Goal: Navigation & Orientation: Find specific page/section

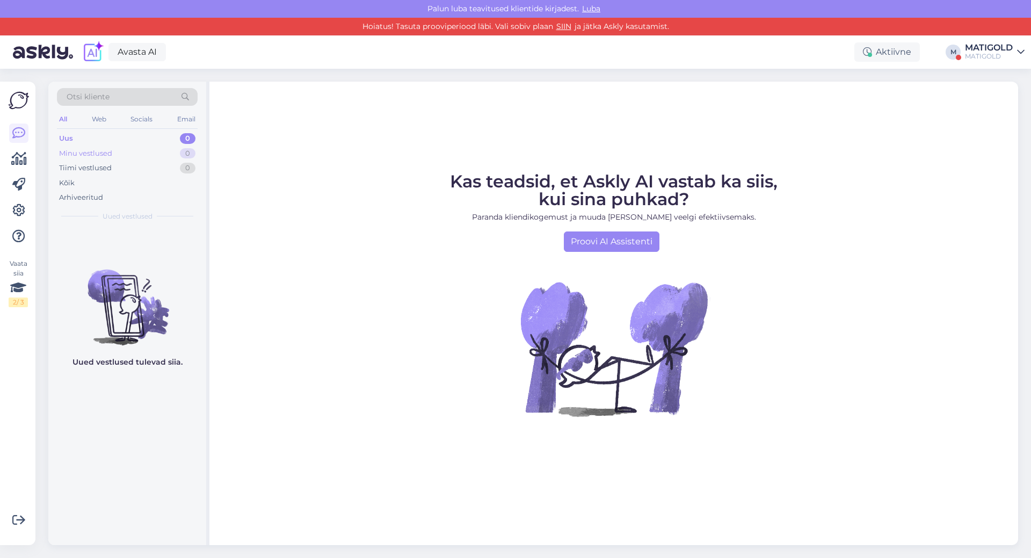
click at [98, 153] on div "Minu vestlused" at bounding box center [85, 153] width 53 height 11
click at [93, 172] on div "Tiimi vestlused" at bounding box center [85, 168] width 53 height 11
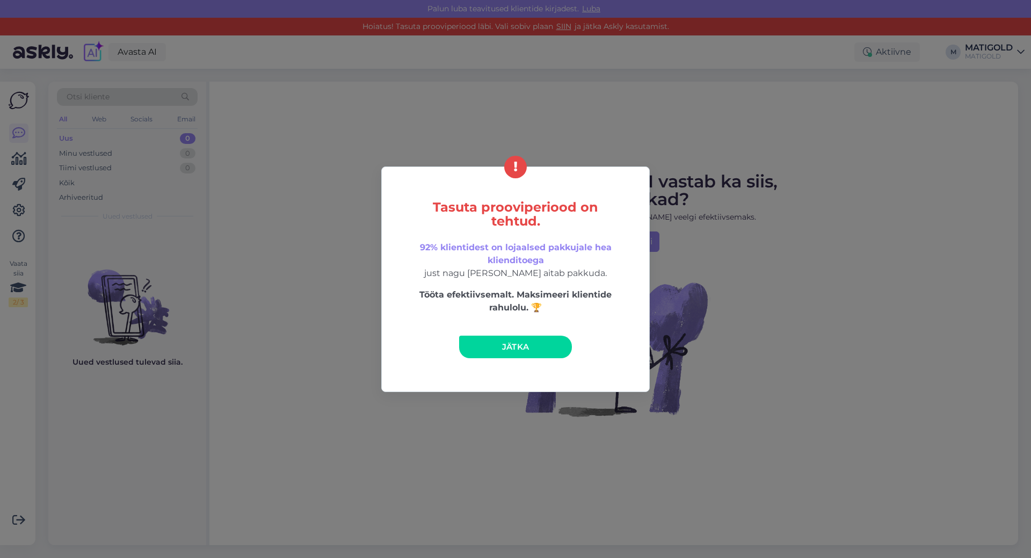
click at [523, 343] on span "Jätka" at bounding box center [515, 347] width 27 height 10
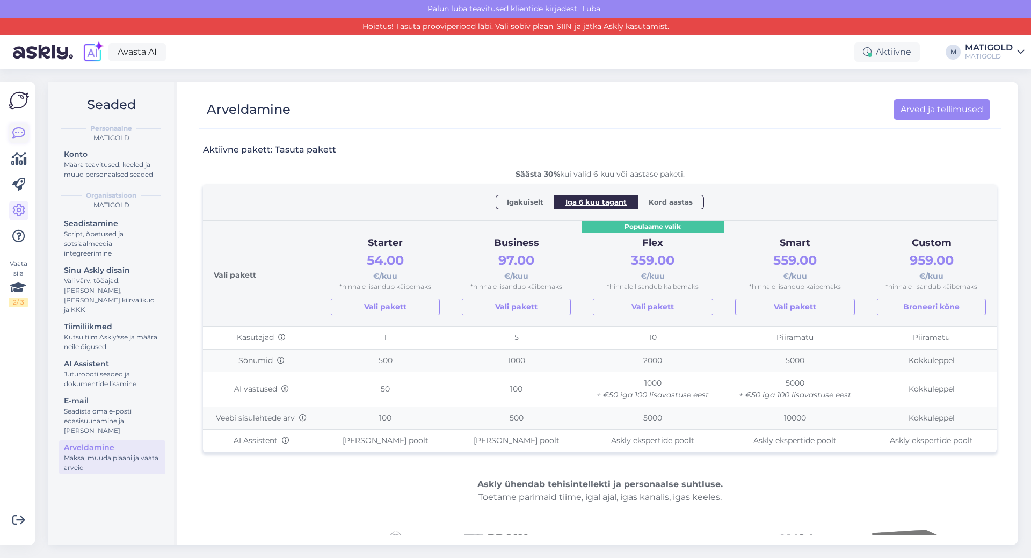
click at [16, 136] on icon at bounding box center [18, 133] width 13 height 13
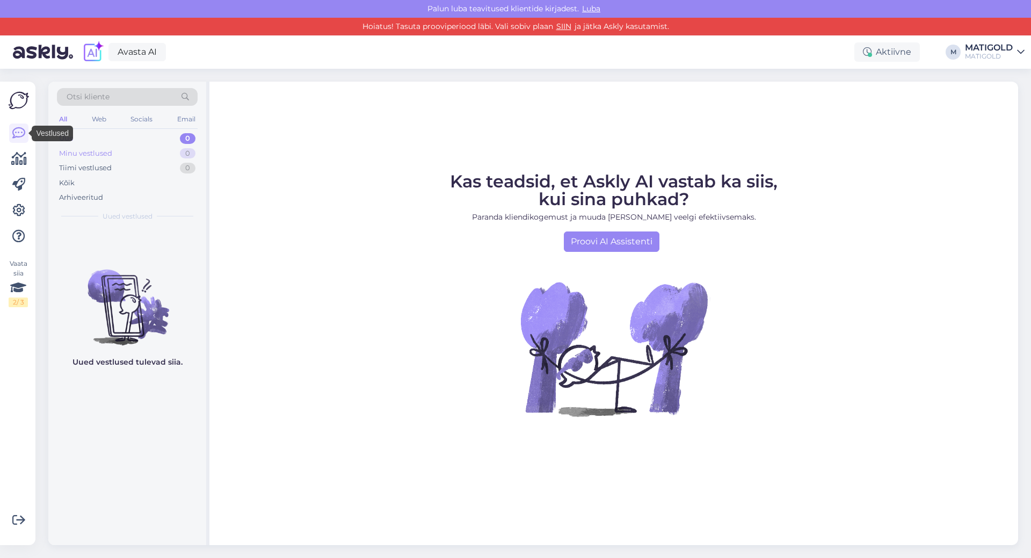
click at [90, 156] on div "Minu vestlused" at bounding box center [85, 153] width 53 height 11
click at [86, 144] on div "Uus 0" at bounding box center [127, 138] width 141 height 15
click at [97, 163] on div "Tiimi vestlused" at bounding box center [85, 168] width 53 height 11
click at [93, 148] on div "Minu vestlused" at bounding box center [85, 153] width 53 height 11
click at [84, 145] on div "Uus 0" at bounding box center [127, 138] width 141 height 15
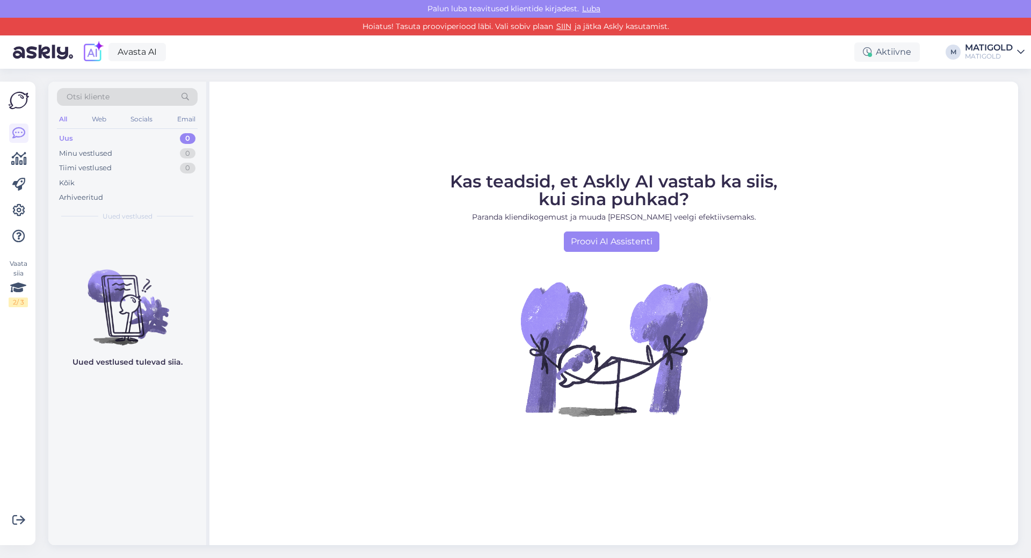
click at [1007, 54] on div "MATIGOLD" at bounding box center [989, 56] width 48 height 9
click at [999, 103] on button "Ava" at bounding box center [1005, 100] width 24 height 17
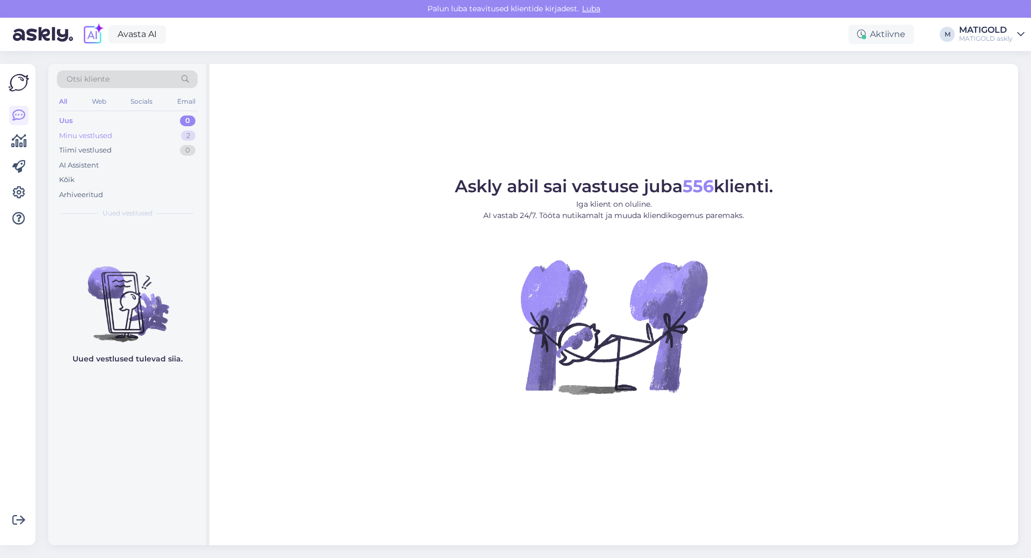
click at [92, 142] on div "Minu vestlused 2" at bounding box center [127, 135] width 141 height 15
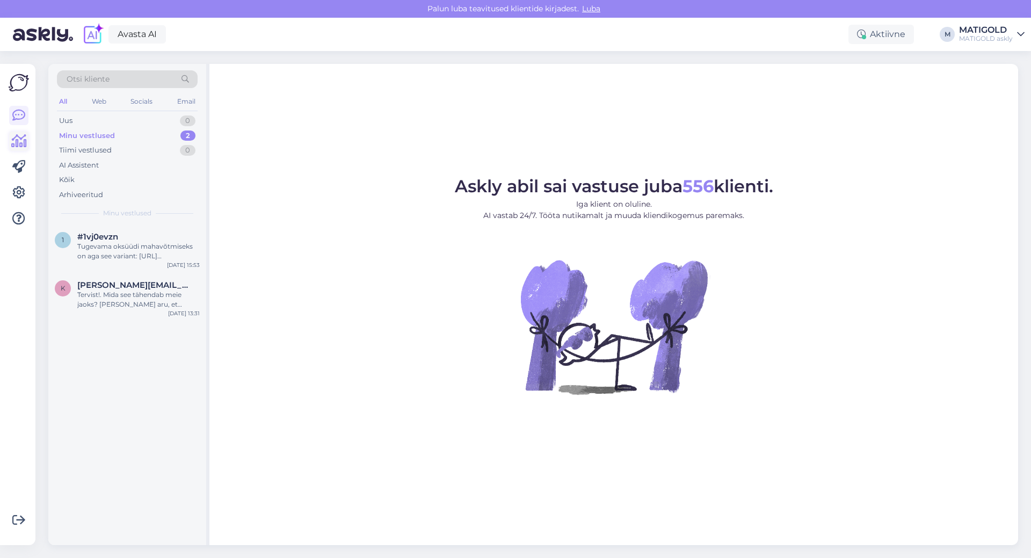
click at [20, 136] on icon at bounding box center [19, 141] width 16 height 13
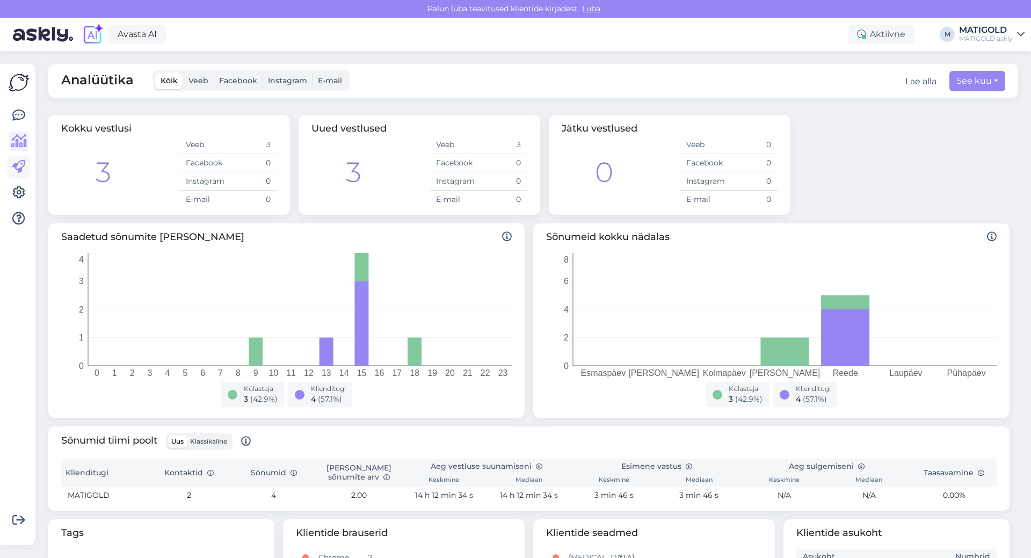
click at [14, 162] on icon at bounding box center [18, 167] width 13 height 13
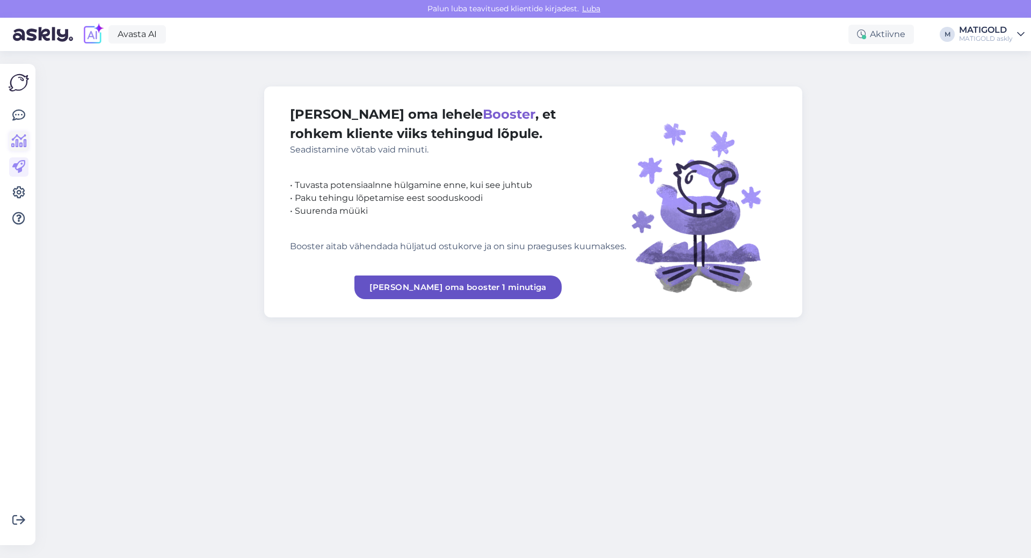
click at [20, 133] on link at bounding box center [18, 141] width 19 height 19
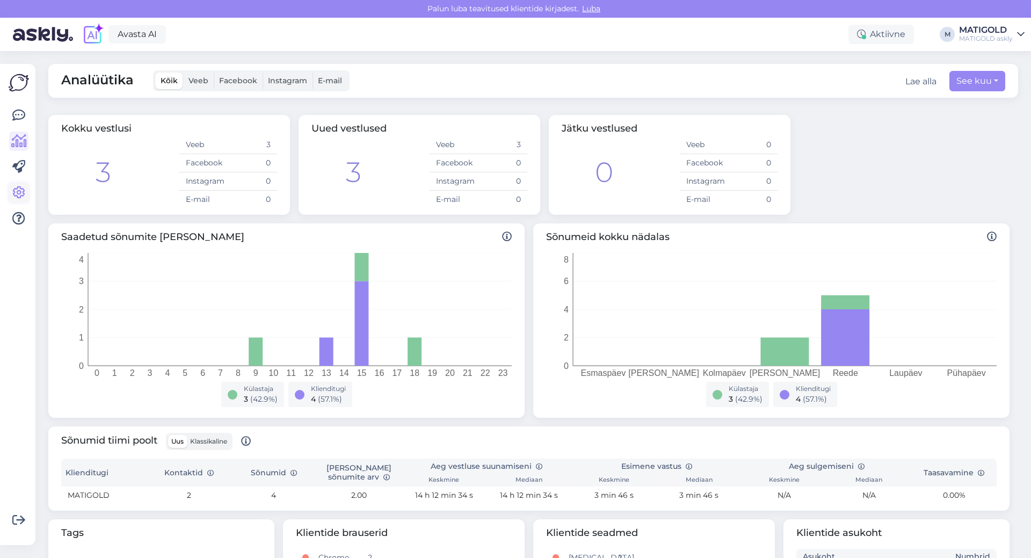
click at [19, 193] on icon at bounding box center [18, 192] width 13 height 13
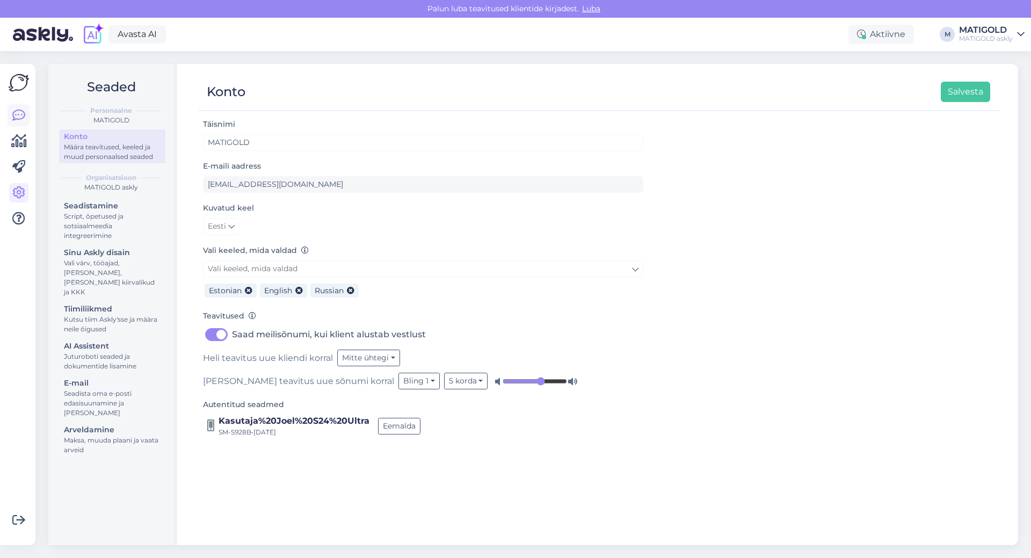
click at [19, 116] on icon at bounding box center [18, 115] width 13 height 13
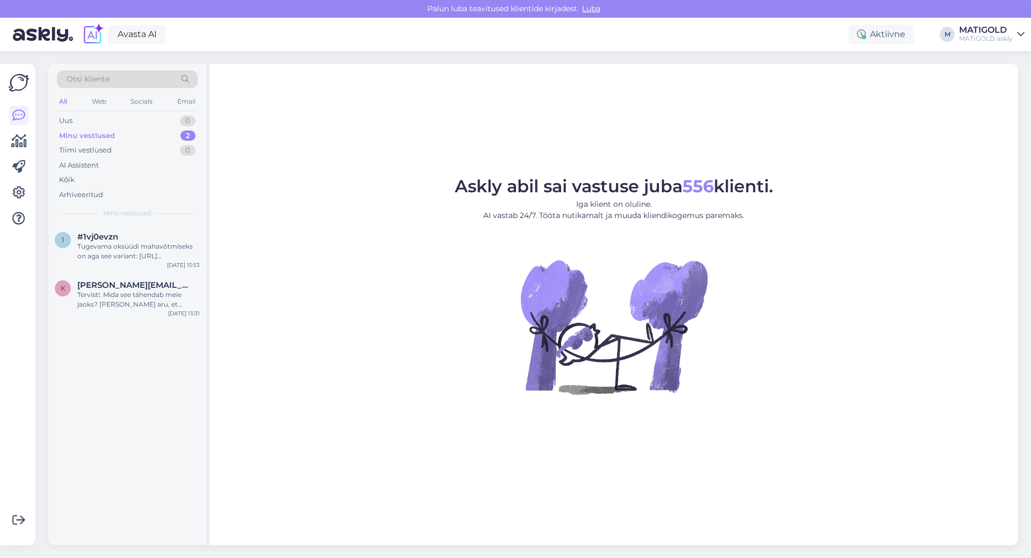
click at [18, 81] on img at bounding box center [19, 83] width 20 height 20
click at [847, 386] on figure "Askly abil sai vastuse juba 556 klienti. Iga klient on oluline. AI vastab 24/7.…" at bounding box center [614, 301] width 790 height 246
click at [17, 183] on div at bounding box center [18, 167] width 19 height 122
click at [18, 188] on icon at bounding box center [18, 192] width 13 height 13
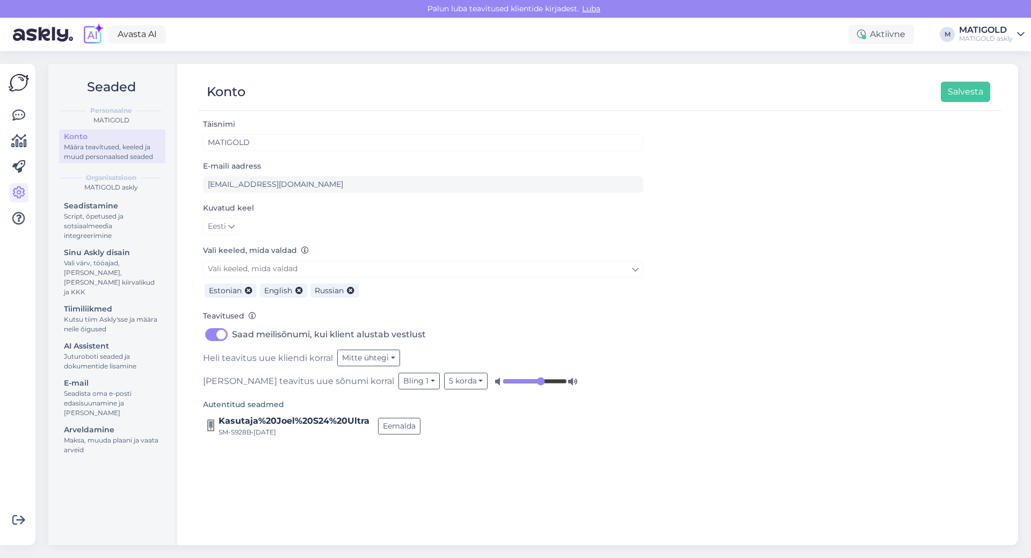
click at [1018, 39] on link "[PERSON_NAME] askly" at bounding box center [992, 34] width 66 height 17
click at [1018, 32] on icon at bounding box center [1021, 34] width 8 height 9
click at [1006, 55] on button "Ava" at bounding box center [1005, 60] width 24 height 17
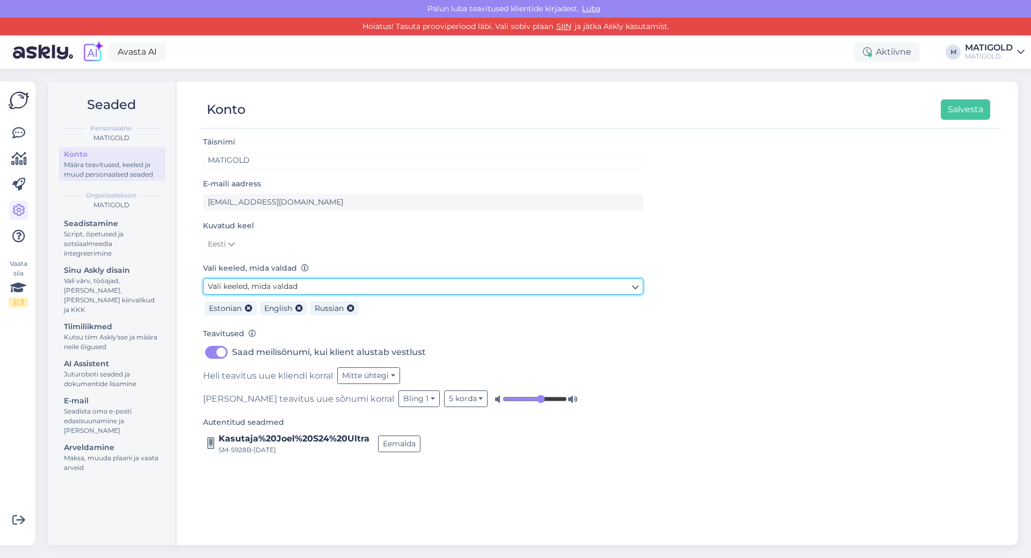
click at [593, 288] on link "Vali keeled, mida valdad" at bounding box center [423, 286] width 441 height 17
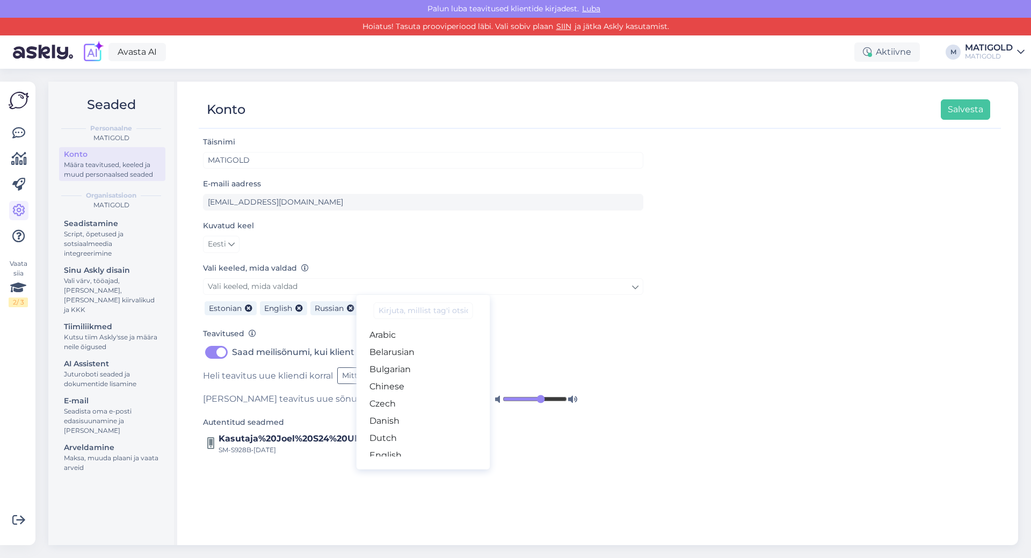
drag, startPoint x: 826, startPoint y: 452, endPoint x: 755, endPoint y: 552, distance: 122.8
click at [825, 453] on div "Täisnimi MATIGOLD E-maili aadress [EMAIL_ADDRESS][DOMAIN_NAME] Kuvatud keel Ees…" at bounding box center [600, 335] width 803 height 400
drag, startPoint x: 825, startPoint y: 307, endPoint x: 377, endPoint y: 414, distance: 460.1
click at [810, 309] on div "Täisnimi MATIGOLD E-maili aadress [EMAIL_ADDRESS][DOMAIN_NAME] Kuvatud keel Ees…" at bounding box center [600, 335] width 803 height 400
click at [19, 242] on icon at bounding box center [18, 236] width 13 height 13
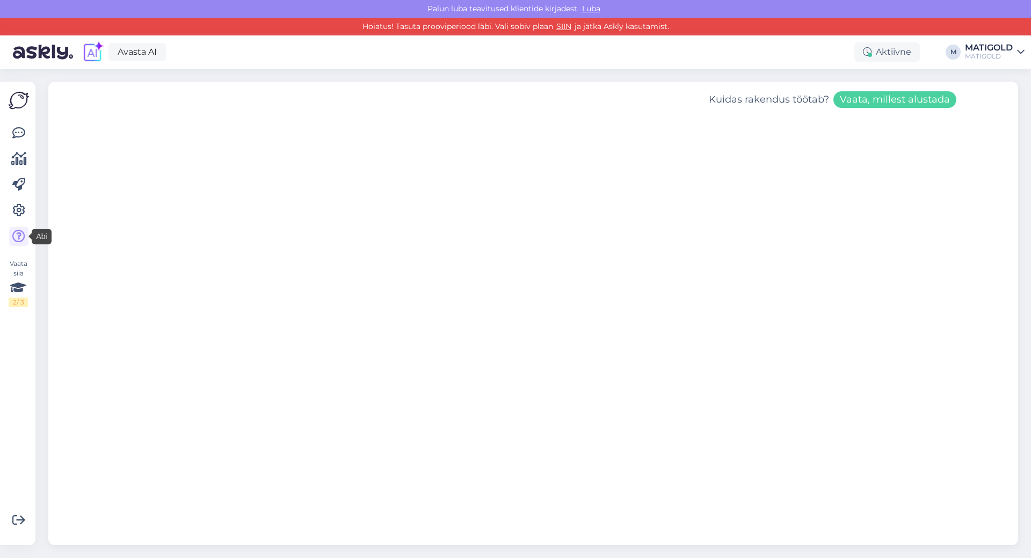
click at [20, 226] on div at bounding box center [18, 185] width 19 height 122
click at [19, 216] on icon at bounding box center [18, 210] width 13 height 13
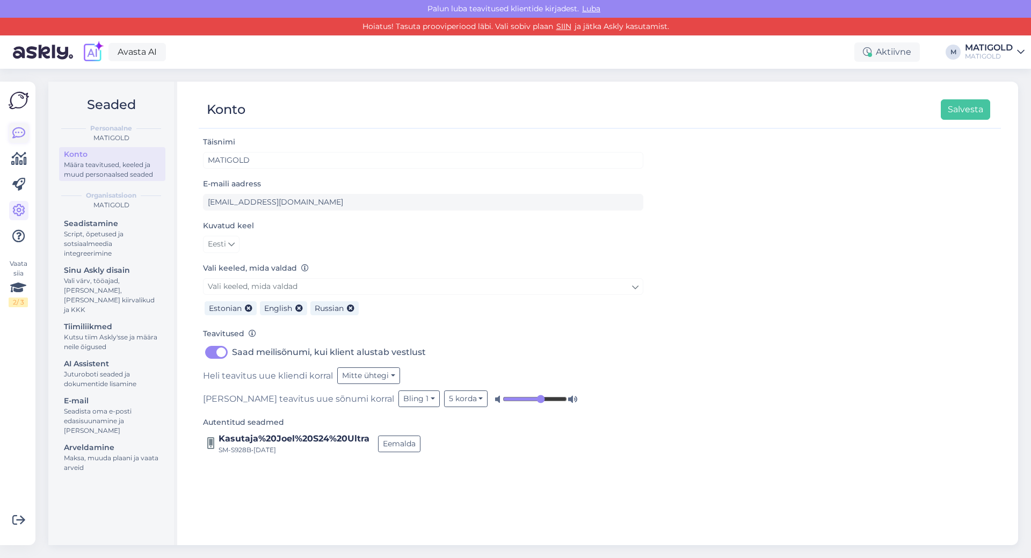
click at [19, 128] on icon at bounding box center [18, 133] width 13 height 13
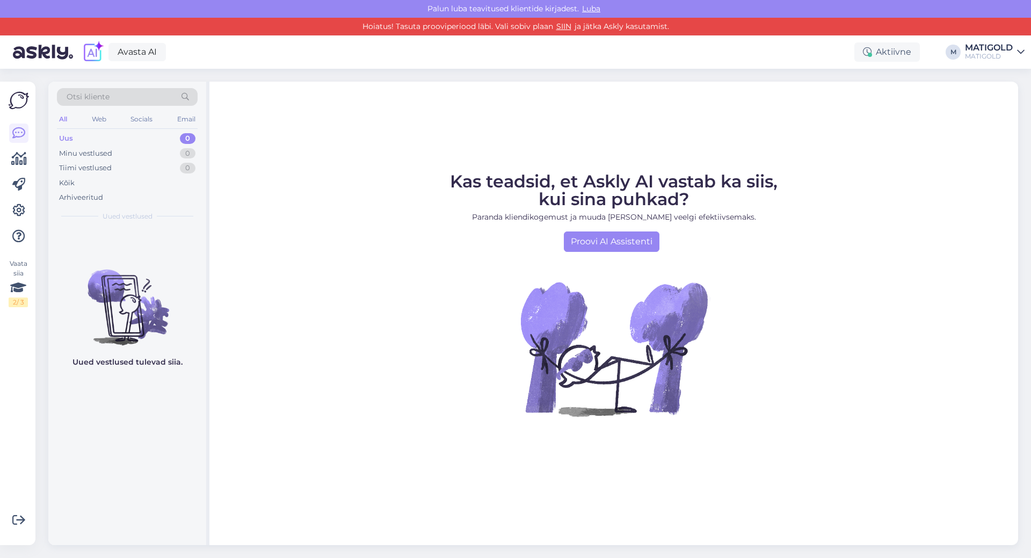
click at [1016, 47] on link "[PERSON_NAME]" at bounding box center [995, 52] width 60 height 17
click at [731, 211] on figcaption "Kas teadsid, et Askly AI vastab ka siis, kui sina puhkad? Paranda kliendikogemu…" at bounding box center [614, 212] width 328 height 79
click at [998, 49] on div "MATIGOLD" at bounding box center [989, 48] width 48 height 9
click at [942, 318] on figure "Kas teadsid, et Askly AI vastab ka siis, kui sina puhkad? Paranda kliendikogemu…" at bounding box center [614, 309] width 790 height 272
click at [92, 121] on div "Web" at bounding box center [99, 119] width 19 height 14
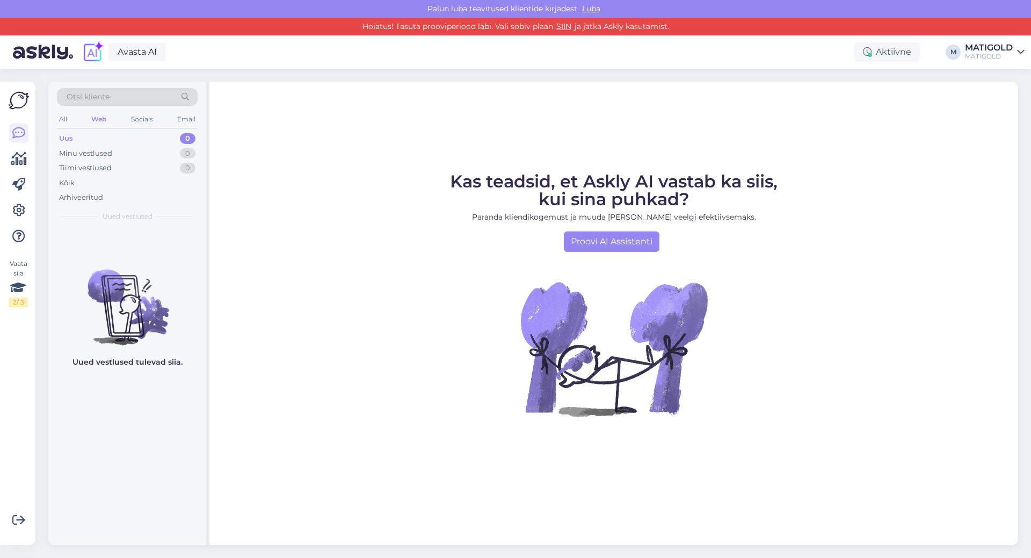
click at [73, 117] on div "All Web Socials Email" at bounding box center [127, 120] width 141 height 17
click at [18, 158] on icon at bounding box center [19, 159] width 16 height 13
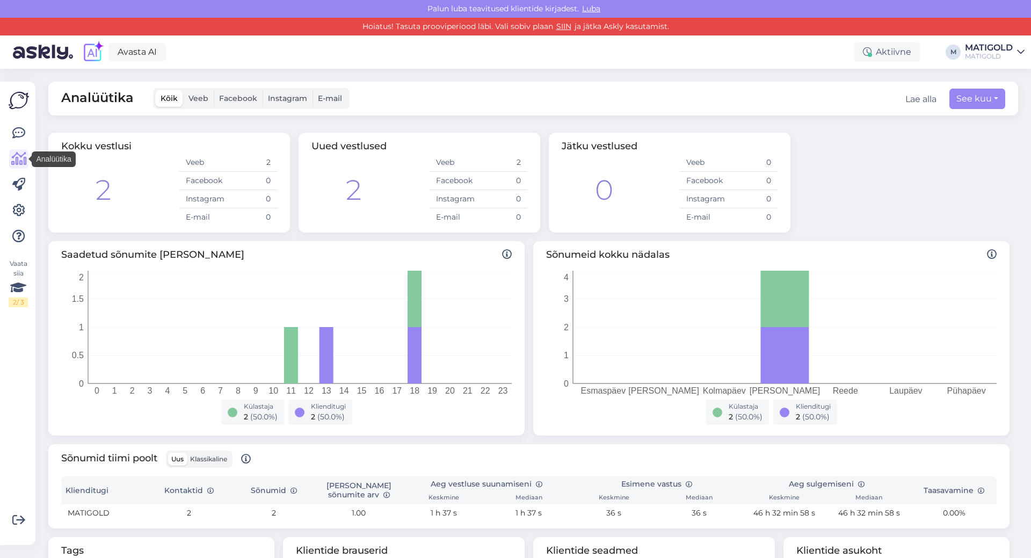
click at [18, 158] on icon at bounding box center [19, 159] width 16 height 13
click at [24, 277] on div "Vaata siia 2 / 3" at bounding box center [18, 283] width 19 height 48
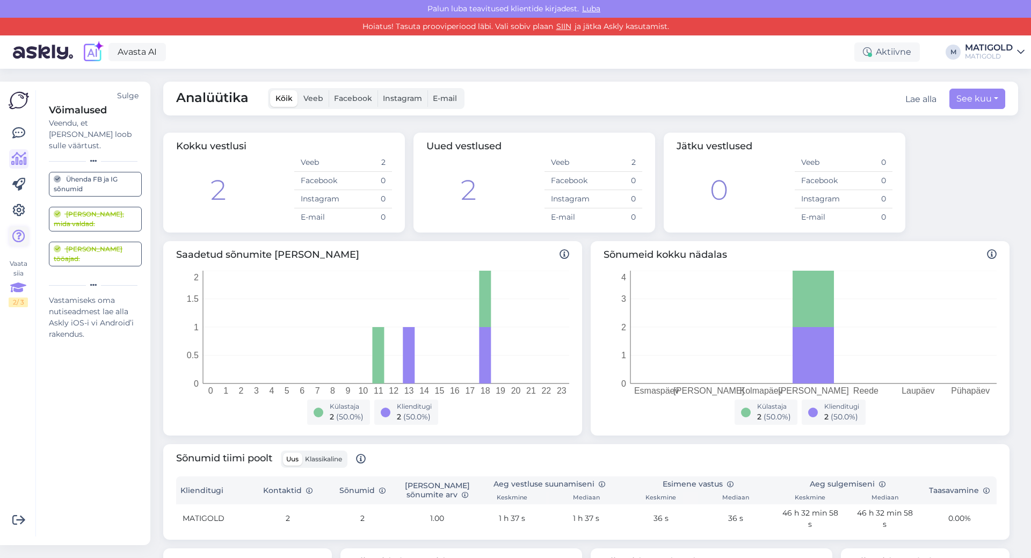
click at [18, 232] on icon at bounding box center [18, 236] width 13 height 13
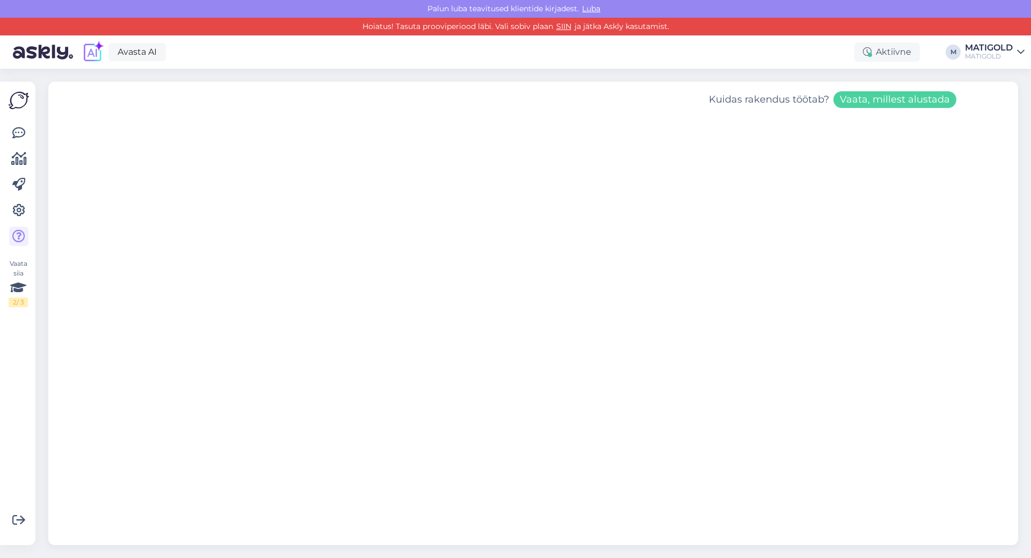
click at [17, 107] on img at bounding box center [19, 100] width 20 height 20
click at [589, 10] on span "Luba" at bounding box center [591, 9] width 25 height 10
click at [24, 191] on icon at bounding box center [18, 184] width 13 height 13
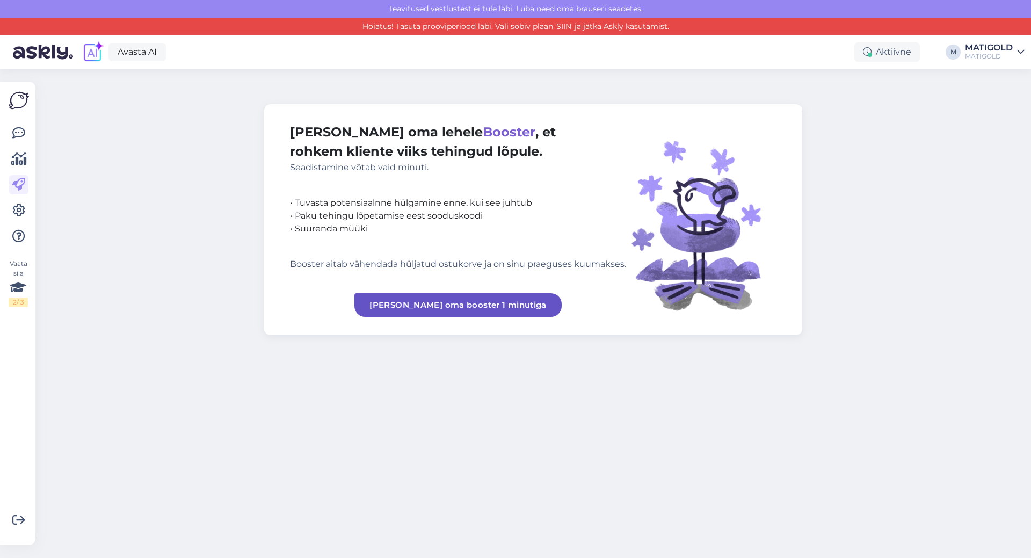
click at [18, 216] on icon at bounding box center [18, 210] width 13 height 13
